Goal: Information Seeking & Learning: Learn about a topic

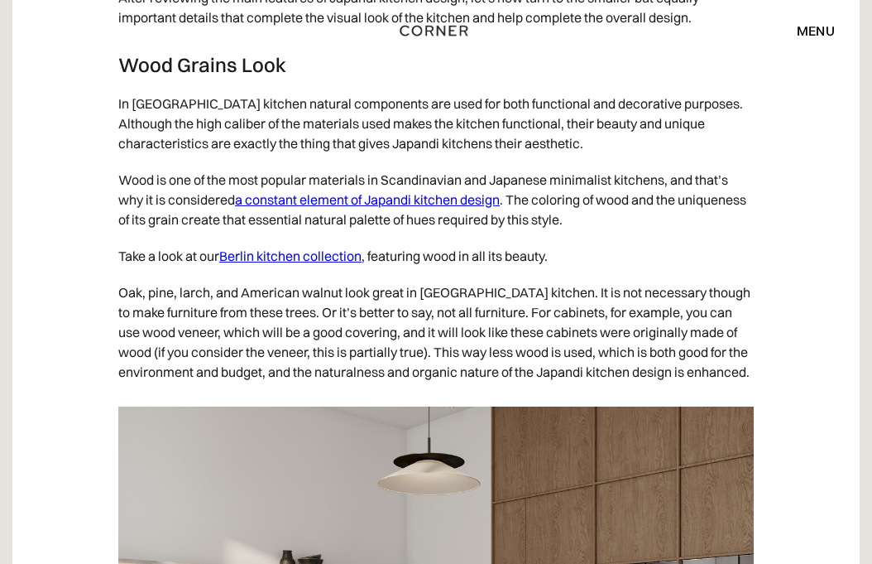
scroll to position [5657, 0]
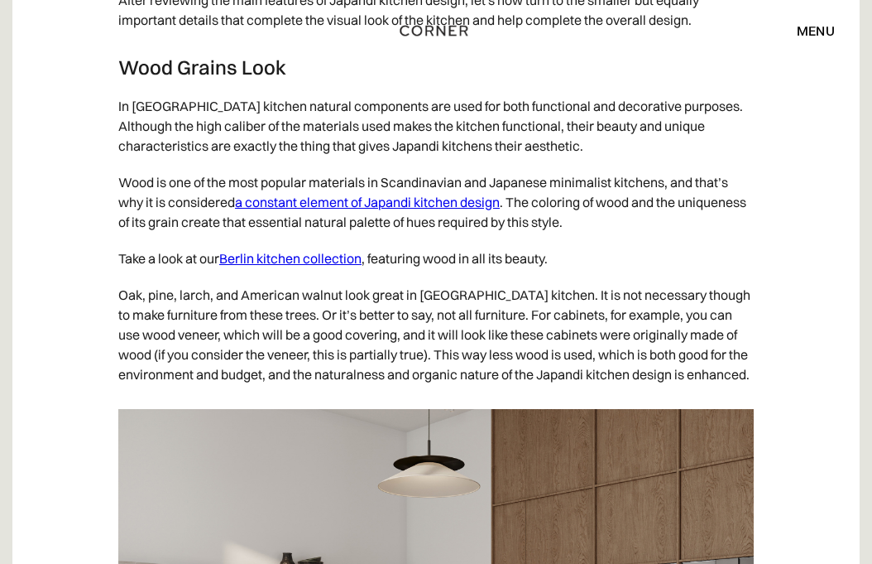
click at [334, 266] on link "Berlin kitchen collection" at bounding box center [290, 258] width 142 height 17
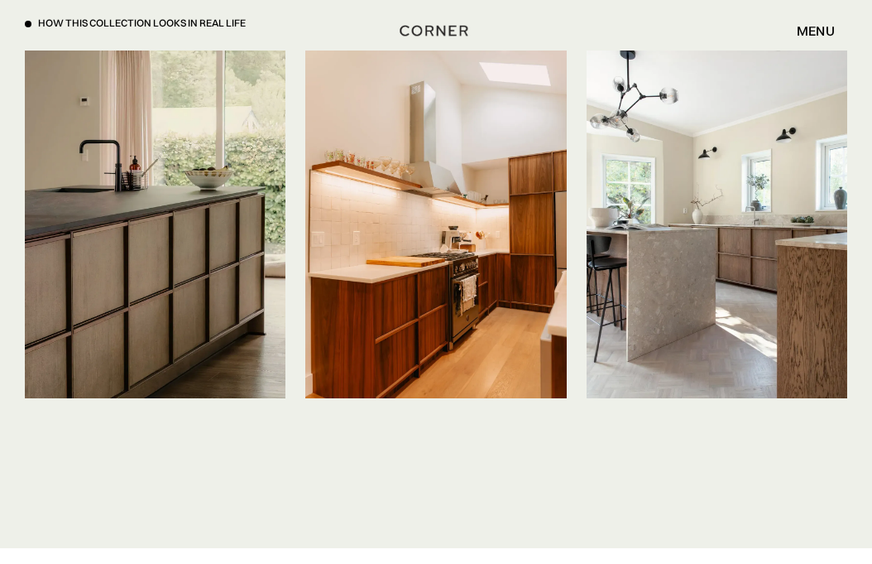
scroll to position [3578, 0]
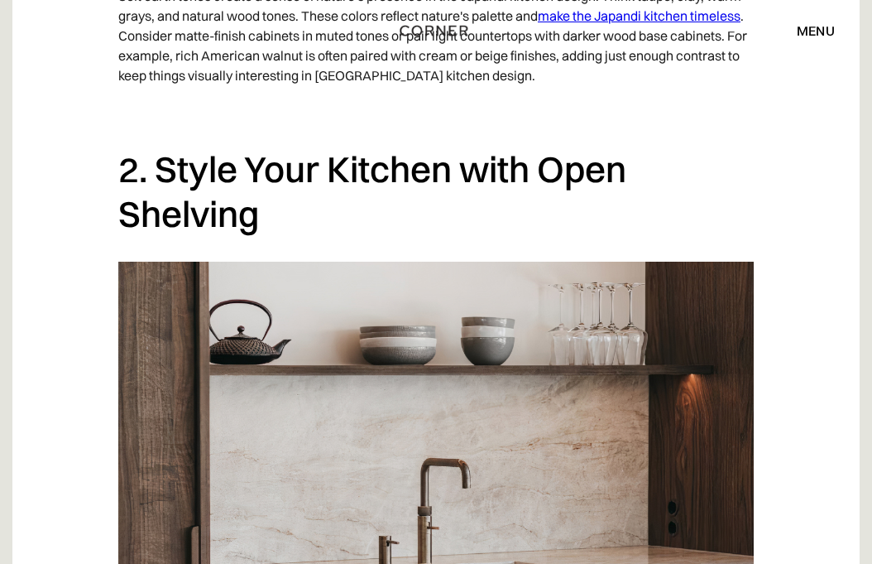
scroll to position [1939, 0]
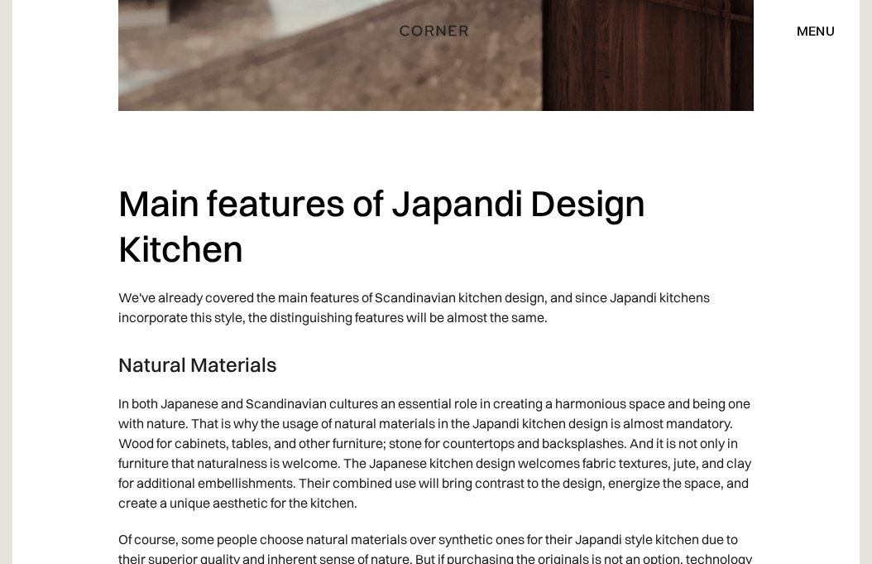
scroll to position [2826, 0]
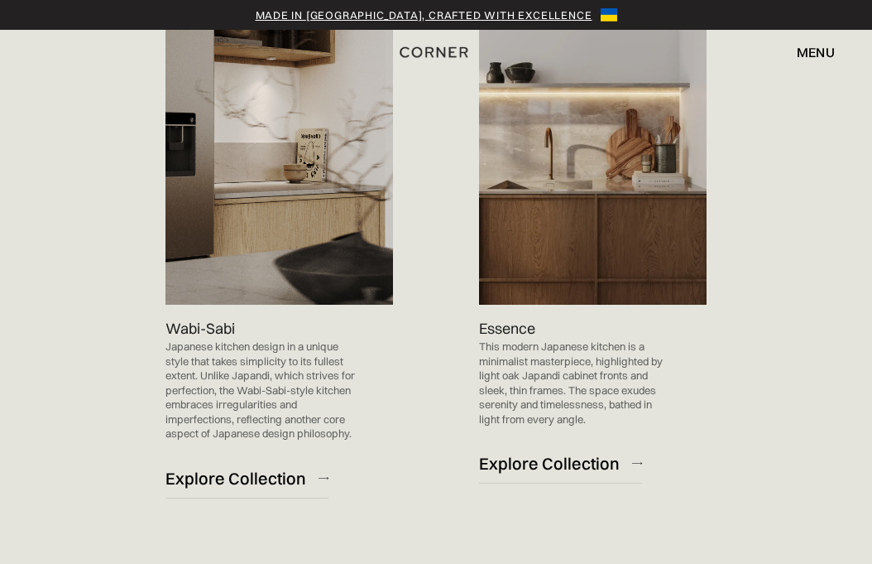
scroll to position [1486, 0]
click at [574, 462] on div "Explore Collection" at bounding box center [549, 464] width 141 height 22
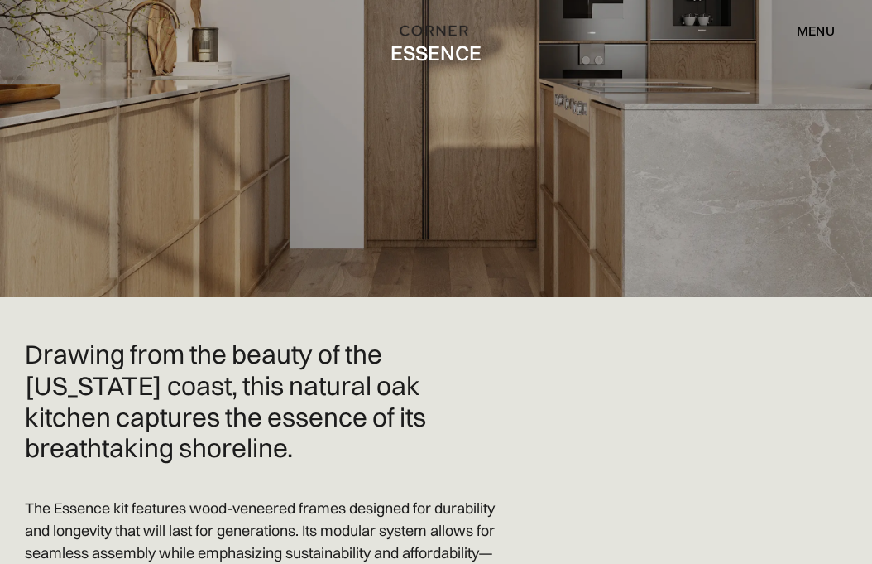
scroll to position [201, 0]
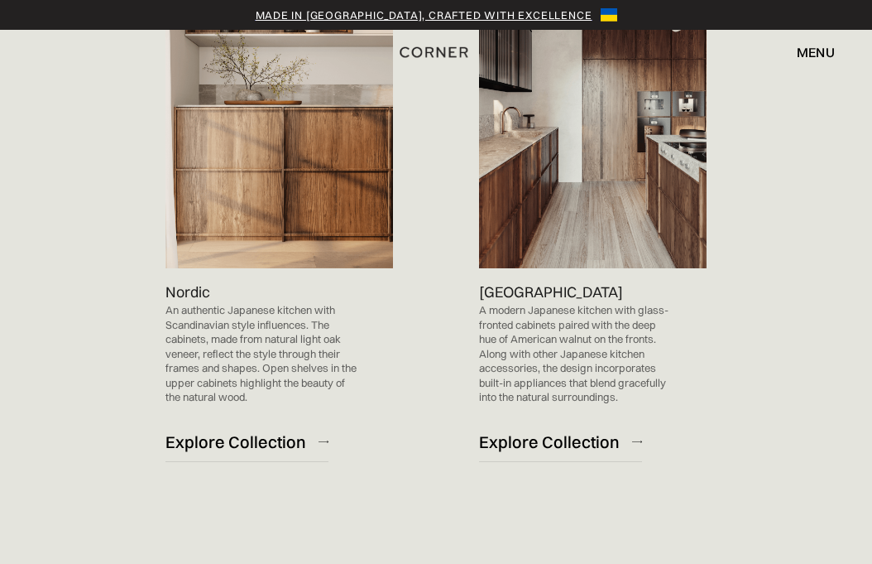
scroll to position [903, 0]
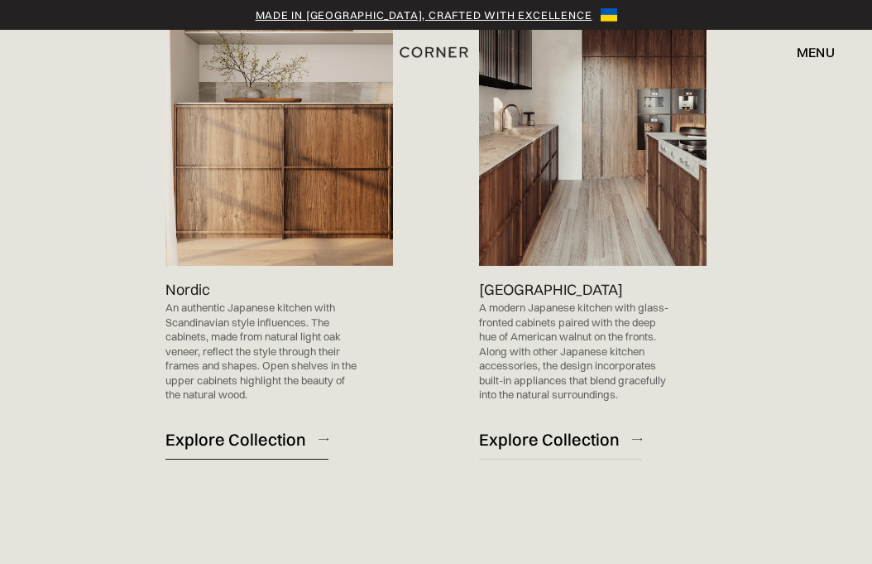
click at [254, 437] on div "Explore Collection" at bounding box center [236, 439] width 141 height 22
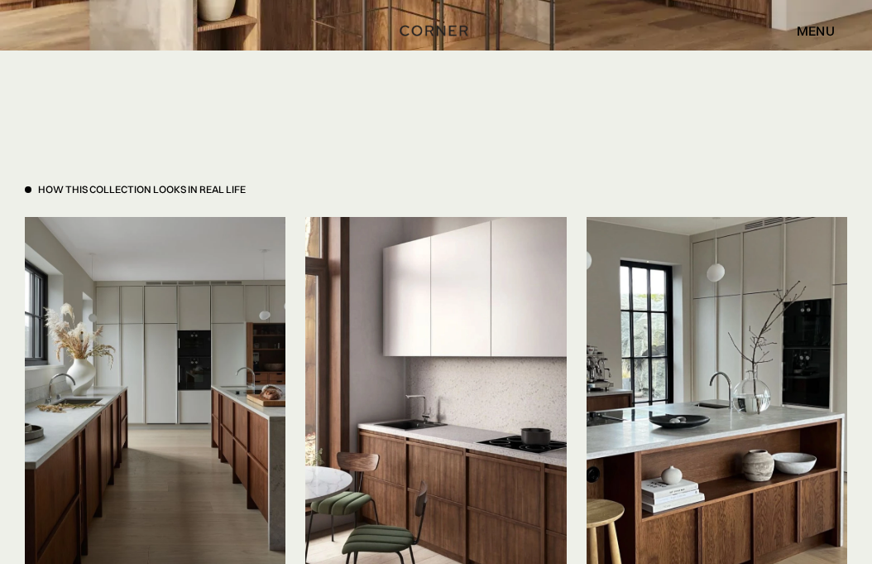
scroll to position [3336, 0]
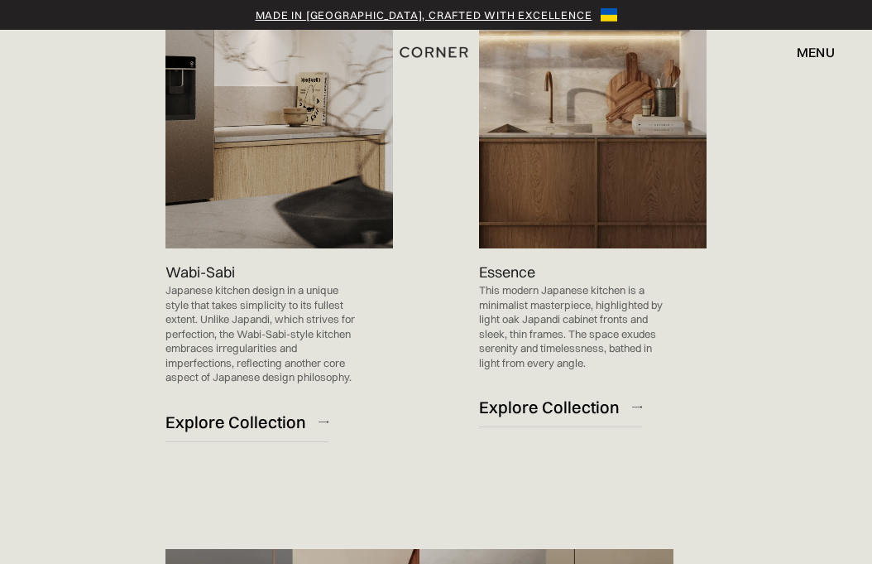
scroll to position [1576, 0]
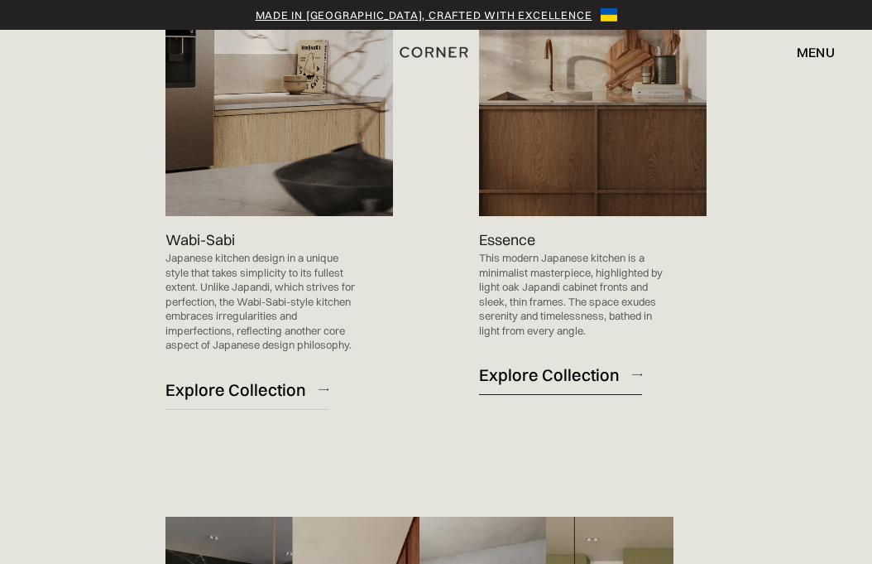
click at [562, 378] on div "Explore Collection" at bounding box center [549, 374] width 141 height 22
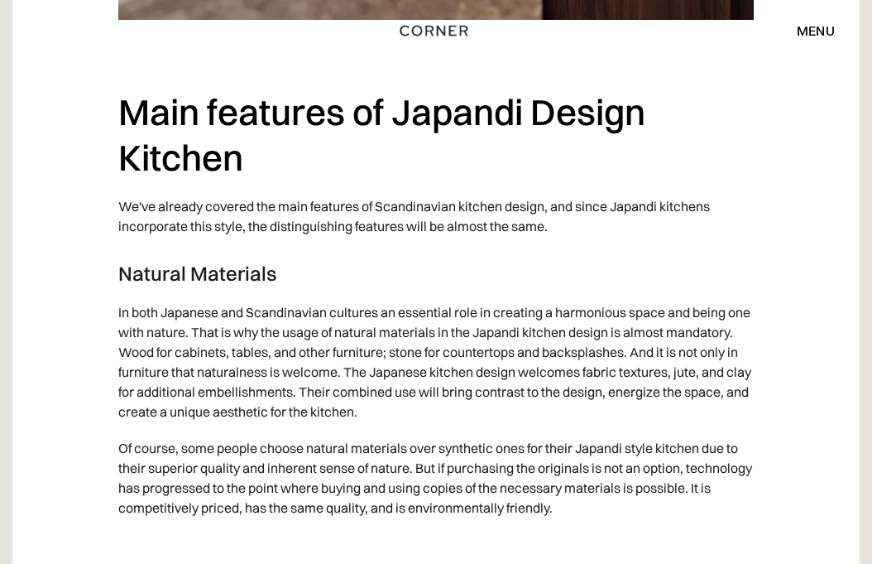
scroll to position [2915, 0]
